Goal: Find specific page/section: Find specific page/section

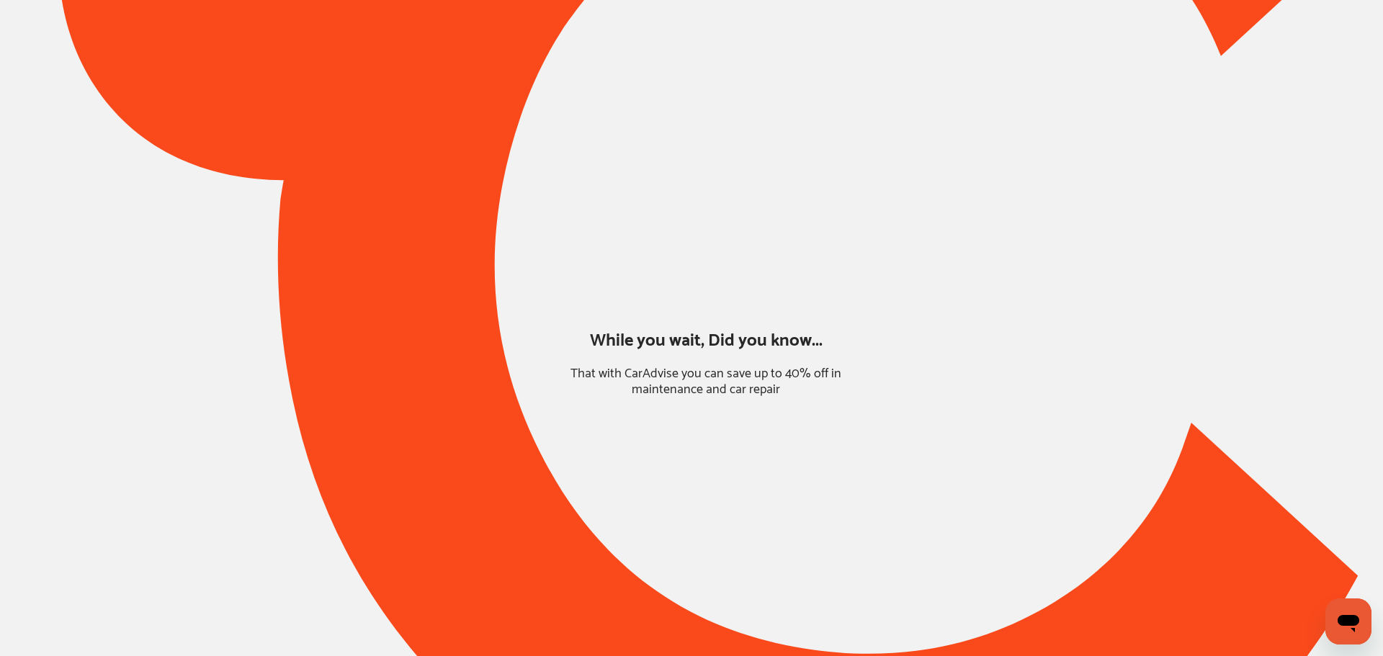
type input "*****"
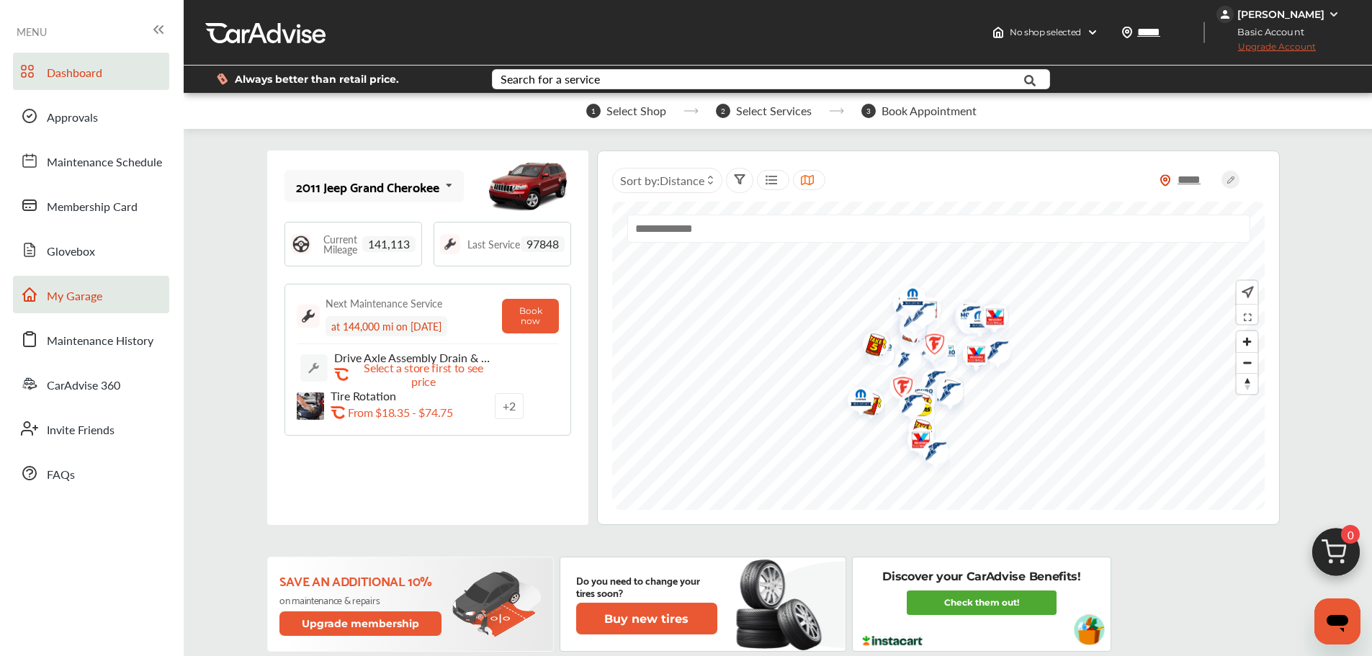
click at [110, 292] on link "My Garage" at bounding box center [91, 294] width 156 height 37
